Goal: Obtain resource: Download file/media

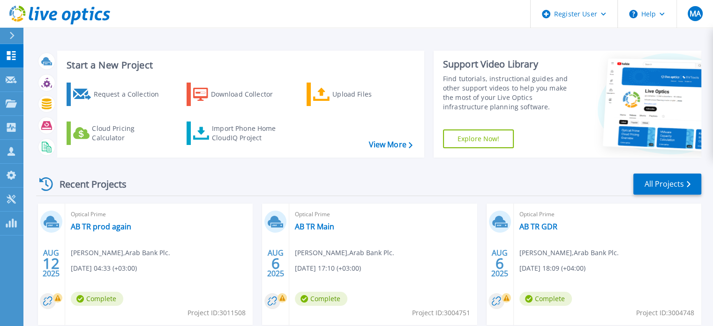
click at [314, 223] on link "AB TR Main" at bounding box center [314, 226] width 39 height 9
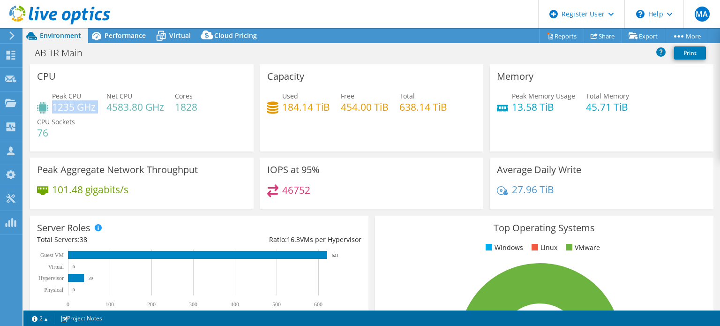
drag, startPoint x: 52, startPoint y: 106, endPoint x: 97, endPoint y: 106, distance: 45.0
click at [97, 106] on div "Peak CPU 1235 GHz Net CPU 4583.80 GHz Cores 1828 CPU Sockets 76" at bounding box center [142, 119] width 210 height 56
copy div "1235 GHz"
click at [112, 133] on div "Peak CPU 1235 GHz Net CPU 4583.80 GHz Cores 1828 CPU Sockets 76" at bounding box center [142, 119] width 210 height 56
click at [116, 34] on span "Performance" at bounding box center [125, 35] width 41 height 9
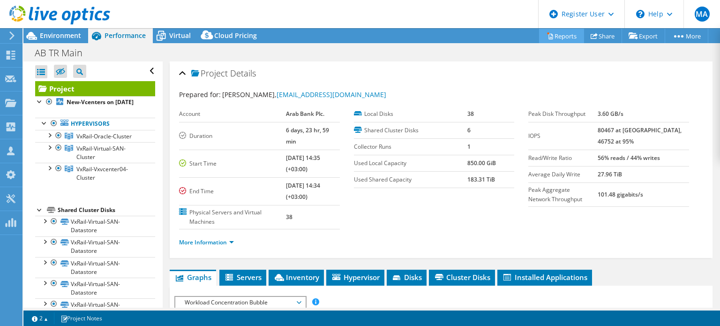
click at [564, 34] on link "Reports" at bounding box center [561, 36] width 45 height 15
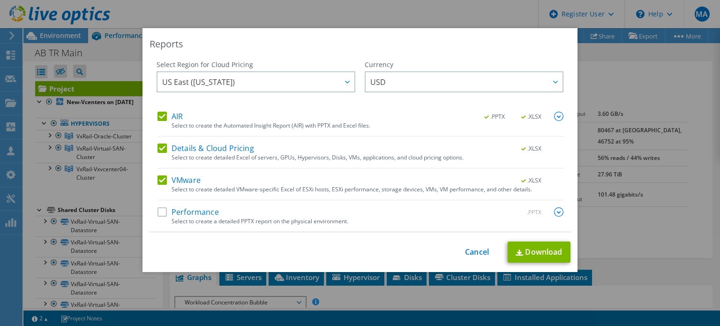
click at [162, 149] on label "Details & Cloud Pricing" at bounding box center [206, 147] width 97 height 9
click at [0, 0] on input "Details & Cloud Pricing" at bounding box center [0, 0] width 0 height 0
click at [159, 113] on label "AIR" at bounding box center [170, 116] width 25 height 9
click at [0, 0] on input "AIR" at bounding box center [0, 0] width 0 height 0
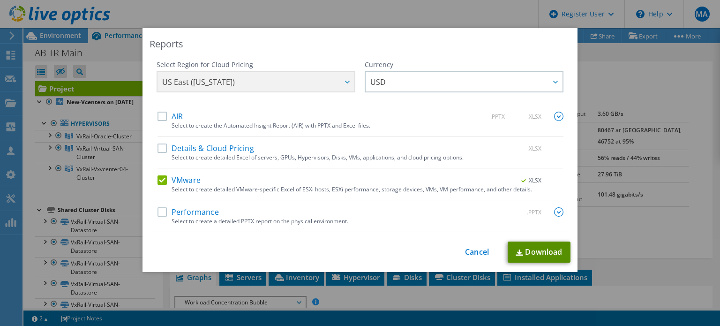
click at [534, 255] on link "Download" at bounding box center [539, 252] width 63 height 21
click at [476, 251] on link "Cancel" at bounding box center [477, 252] width 24 height 9
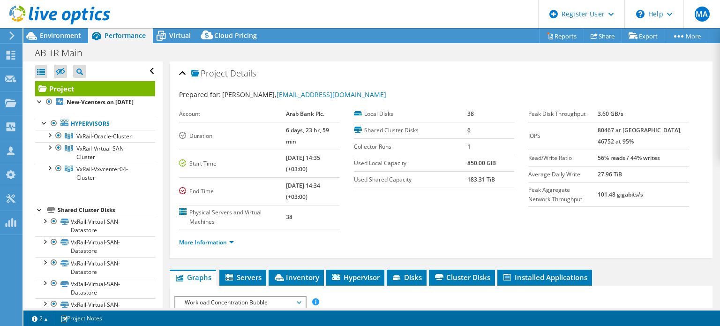
click at [68, 8] on icon at bounding box center [59, 15] width 101 height 19
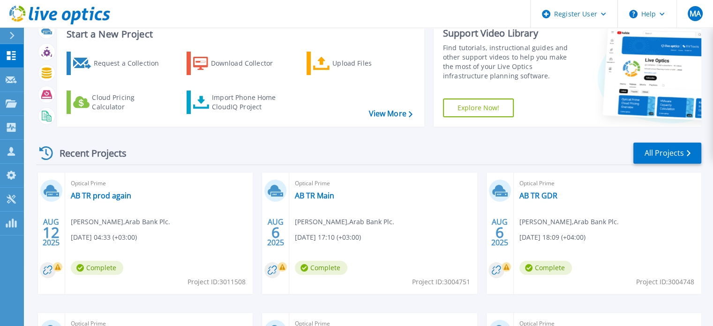
scroll to position [57, 0]
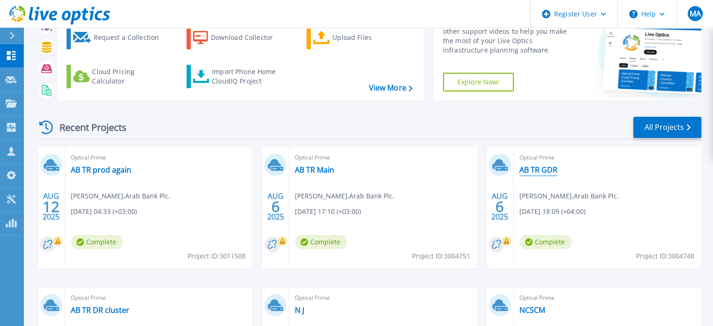
click at [538, 170] on link "AB TR GDR" at bounding box center [539, 169] width 38 height 9
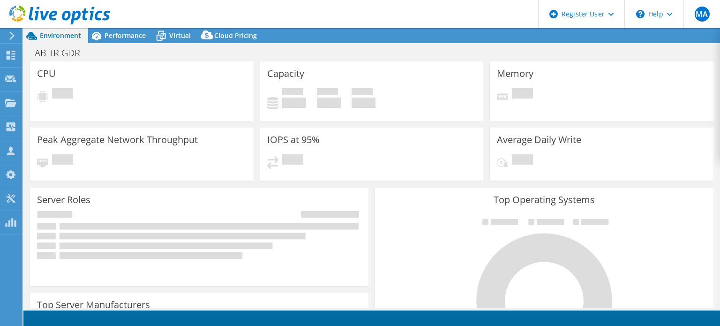
select select "USD"
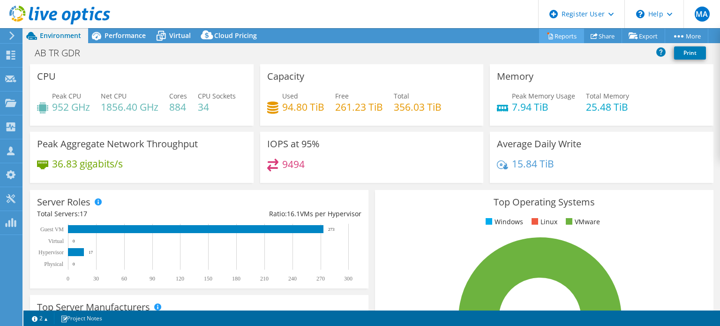
click at [555, 36] on link "Reports" at bounding box center [561, 36] width 45 height 15
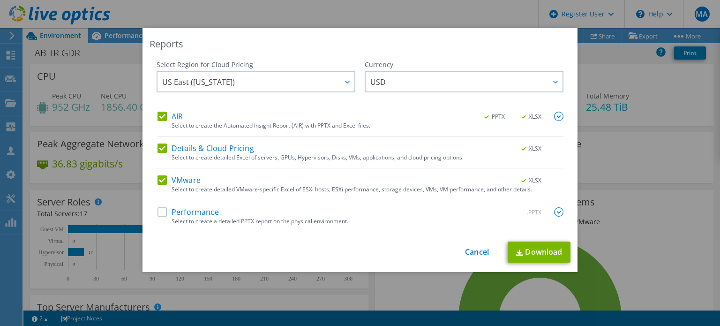
click at [161, 115] on label "AIR" at bounding box center [170, 116] width 25 height 9
click at [0, 0] on input "AIR" at bounding box center [0, 0] width 0 height 0
click at [176, 146] on label "Details & Cloud Pricing" at bounding box center [206, 147] width 97 height 9
click at [0, 0] on input "Details & Cloud Pricing" at bounding box center [0, 0] width 0 height 0
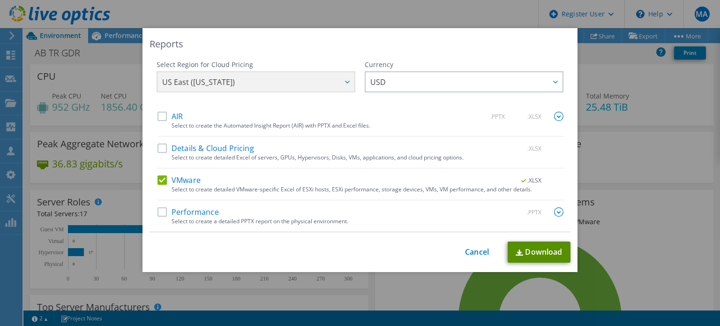
click at [543, 251] on link "Download" at bounding box center [539, 252] width 63 height 21
click at [465, 249] on link "Cancel" at bounding box center [477, 252] width 24 height 9
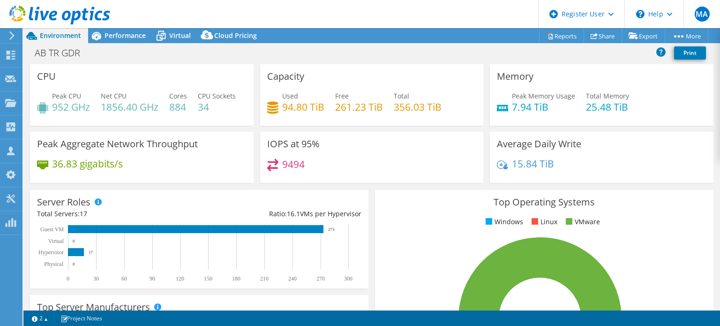
click at [74, 20] on icon at bounding box center [59, 15] width 101 height 19
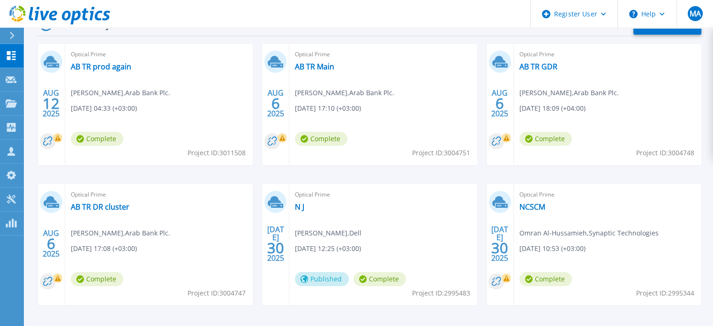
scroll to position [163, 0]
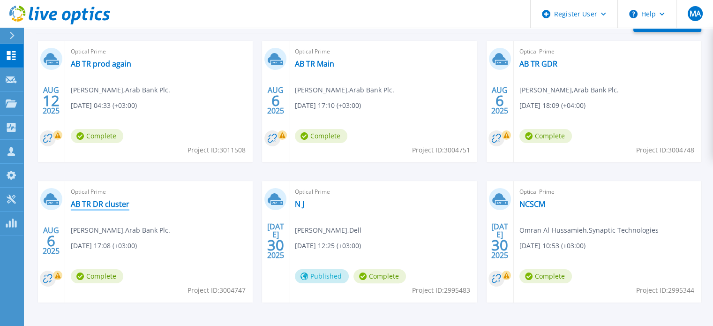
click at [113, 206] on link "AB TR DR cluster" at bounding box center [100, 203] width 59 height 9
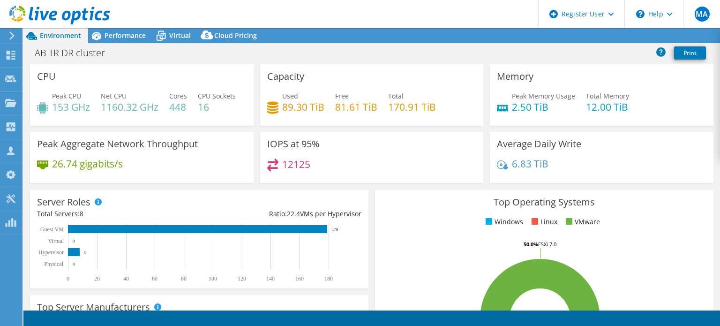
select select "USD"
click at [553, 37] on link "Reports" at bounding box center [561, 36] width 45 height 15
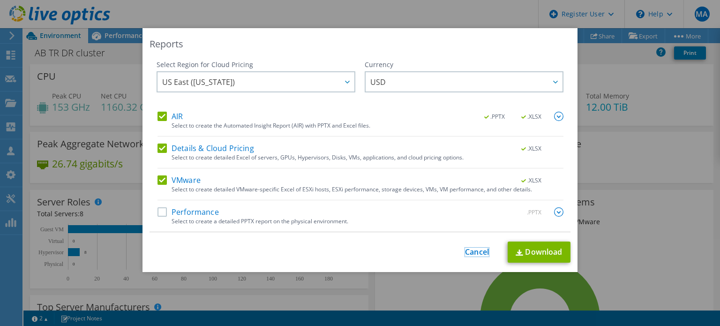
click at [476, 251] on link "Cancel" at bounding box center [477, 252] width 24 height 9
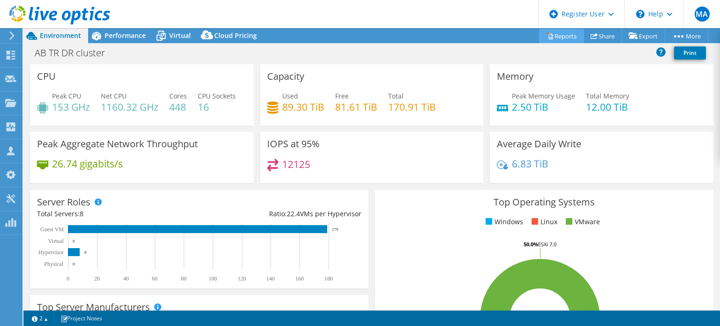
click at [560, 39] on link "Reports" at bounding box center [561, 36] width 45 height 15
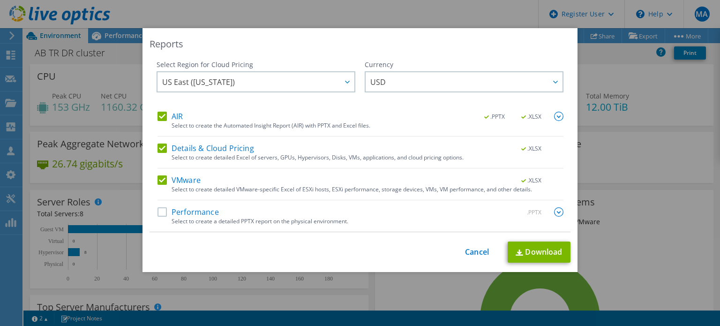
click at [184, 123] on div "Select to create the Automated Insight Report (AIR) with PPTX and Excel files." at bounding box center [368, 125] width 392 height 7
click at [152, 116] on div "Select Region for Cloud Pricing Asia Pacific (Hong Kong) Asia Pacific (Mumbai) …" at bounding box center [360, 146] width 421 height 172
click at [158, 116] on label "AIR" at bounding box center [170, 116] width 25 height 9
click at [0, 0] on input "AIR" at bounding box center [0, 0] width 0 height 0
click at [162, 150] on label "Details & Cloud Pricing" at bounding box center [206, 147] width 97 height 9
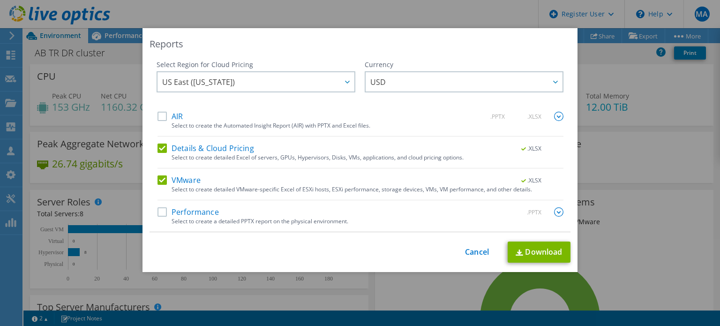
click at [0, 0] on input "Details & Cloud Pricing" at bounding box center [0, 0] width 0 height 0
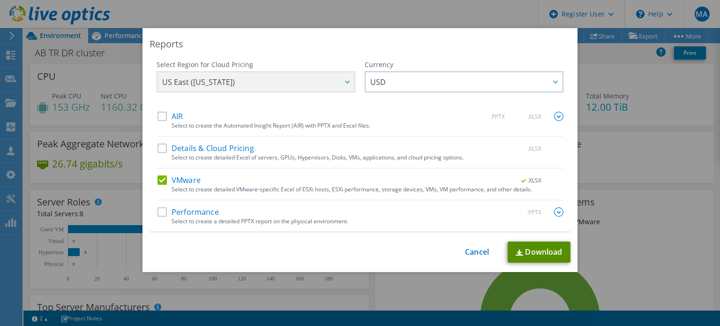
click at [528, 253] on link "Download" at bounding box center [539, 252] width 63 height 21
drag, startPoint x: 470, startPoint y: 255, endPoint x: 460, endPoint y: 264, distance: 14.6
click at [470, 255] on link "Cancel" at bounding box center [477, 252] width 24 height 9
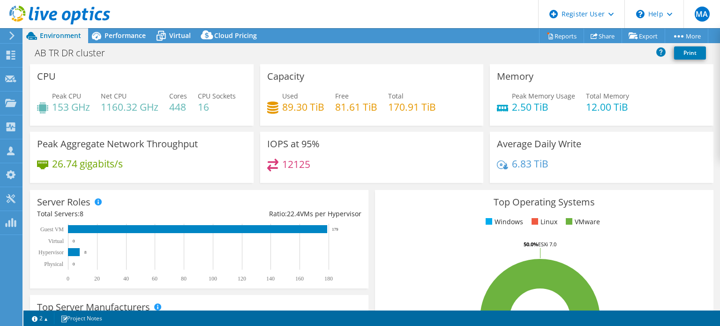
click at [122, 121] on div "Peak CPU 153 GHz Net CPU 1160.32 GHz Cores 448 CPU Sockets 16" at bounding box center [142, 106] width 210 height 30
